Goal: Task Accomplishment & Management: Complete application form

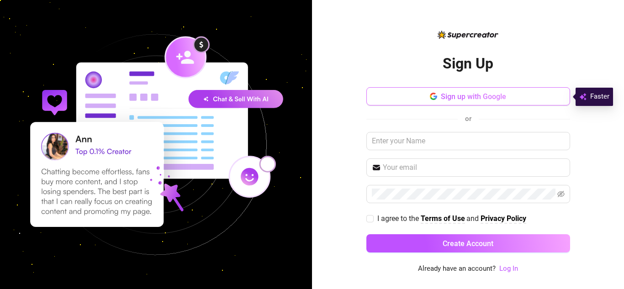
click at [403, 94] on button "Sign up with Google" at bounding box center [468, 96] width 204 height 18
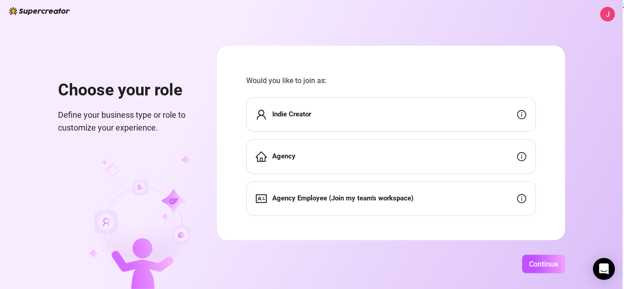
click at [504, 114] on div "Indie Creator" at bounding box center [391, 114] width 290 height 35
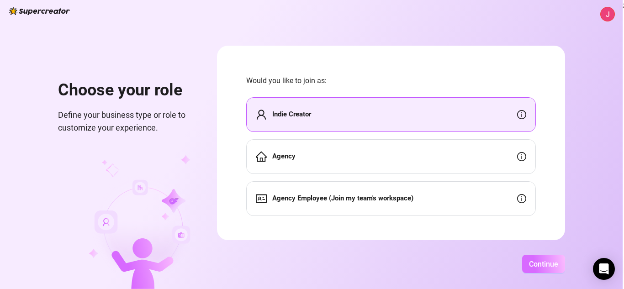
click at [528, 272] on button "Continue" at bounding box center [543, 264] width 43 height 18
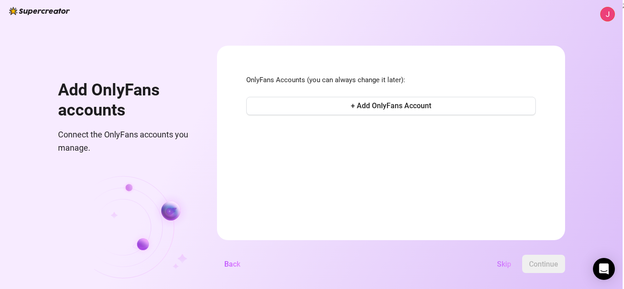
click at [500, 271] on button "Skip" at bounding box center [504, 264] width 29 height 18
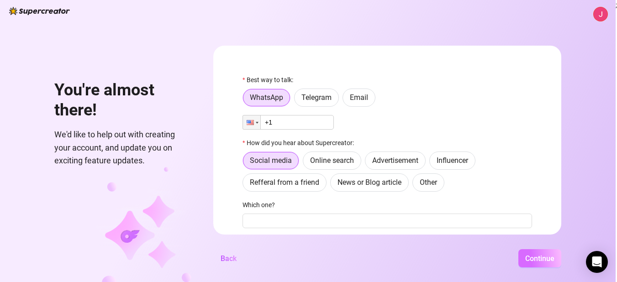
click at [543, 263] on span "Continue" at bounding box center [539, 258] width 29 height 9
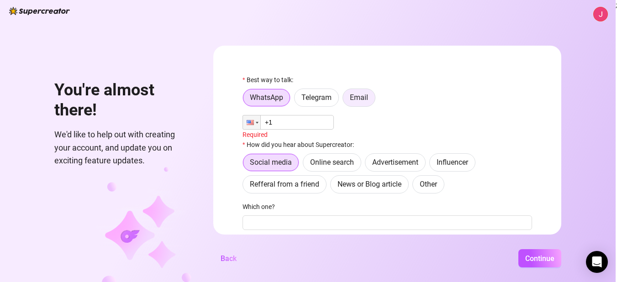
click at [356, 102] on span "Email" at bounding box center [359, 97] width 18 height 9
click at [345, 100] on input "Email" at bounding box center [345, 100] width 0 height 0
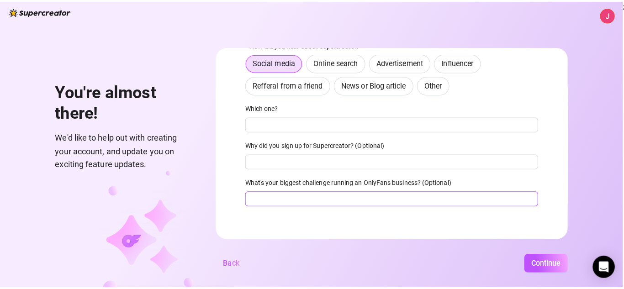
scroll to position [77, 0]
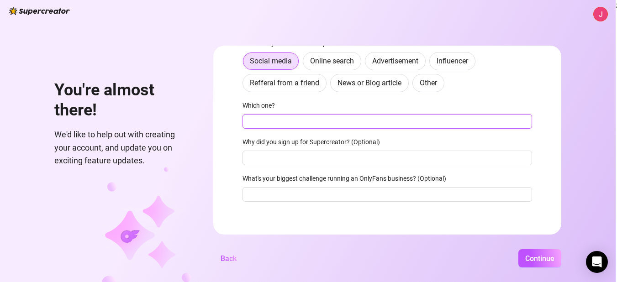
click at [337, 119] on input "Which one?" at bounding box center [388, 121] width 290 height 15
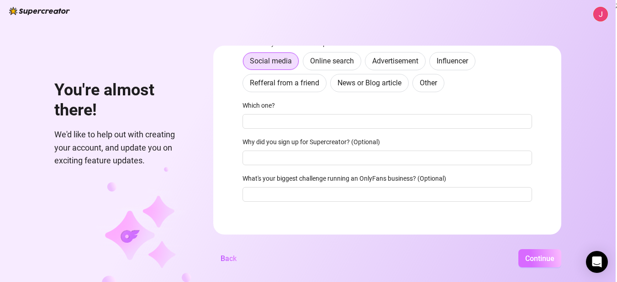
click at [533, 261] on span "Continue" at bounding box center [539, 258] width 29 height 9
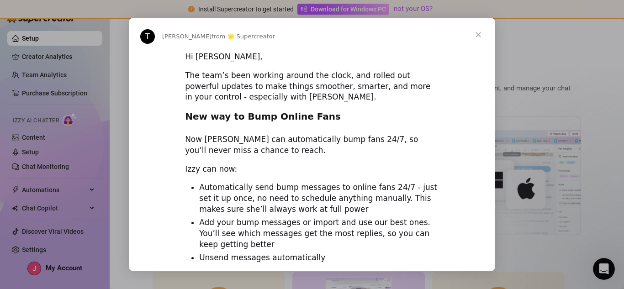
click at [479, 37] on span "Close" at bounding box center [478, 34] width 33 height 33
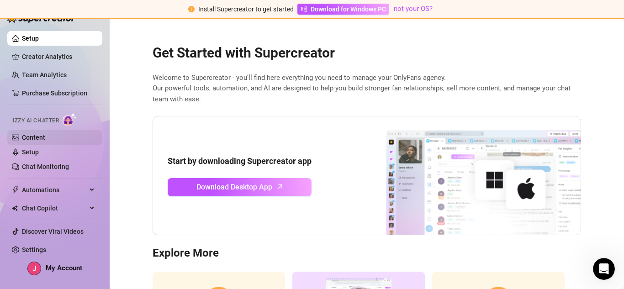
click at [45, 137] on link "Content" at bounding box center [33, 137] width 23 height 7
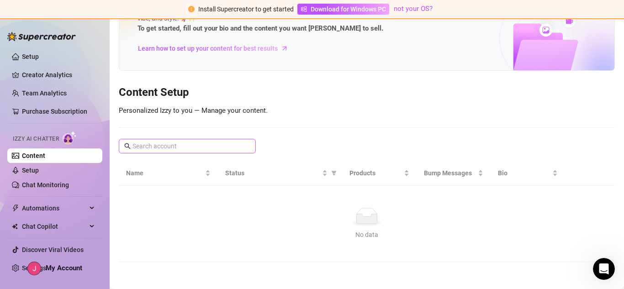
scroll to position [50, 0]
click at [46, 70] on link "Creator Analytics" at bounding box center [58, 75] width 73 height 15
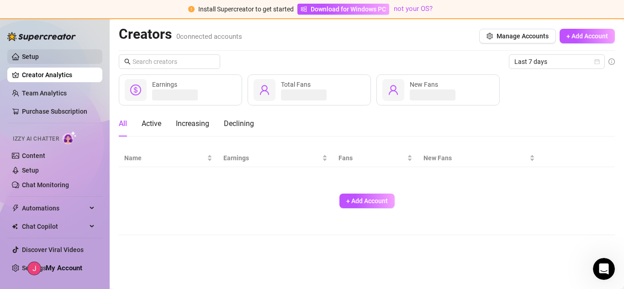
click at [36, 58] on link "Setup" at bounding box center [30, 56] width 17 height 7
